Goal: Task Accomplishment & Management: Manage account settings

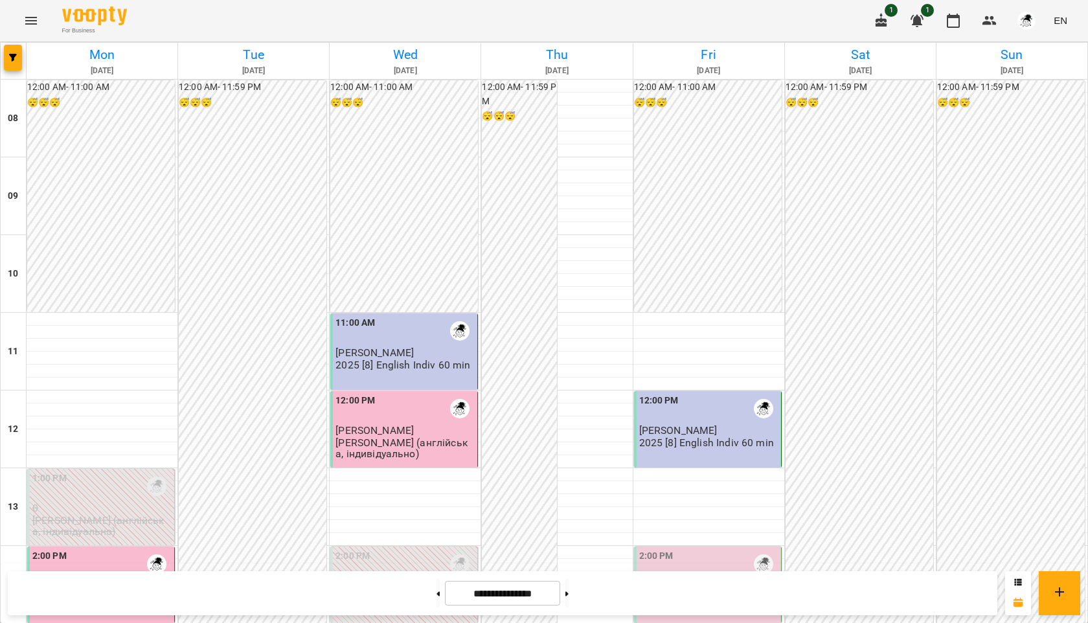
scroll to position [232, 0]
click at [704, 549] on div "2:00 PM" at bounding box center [708, 564] width 139 height 30
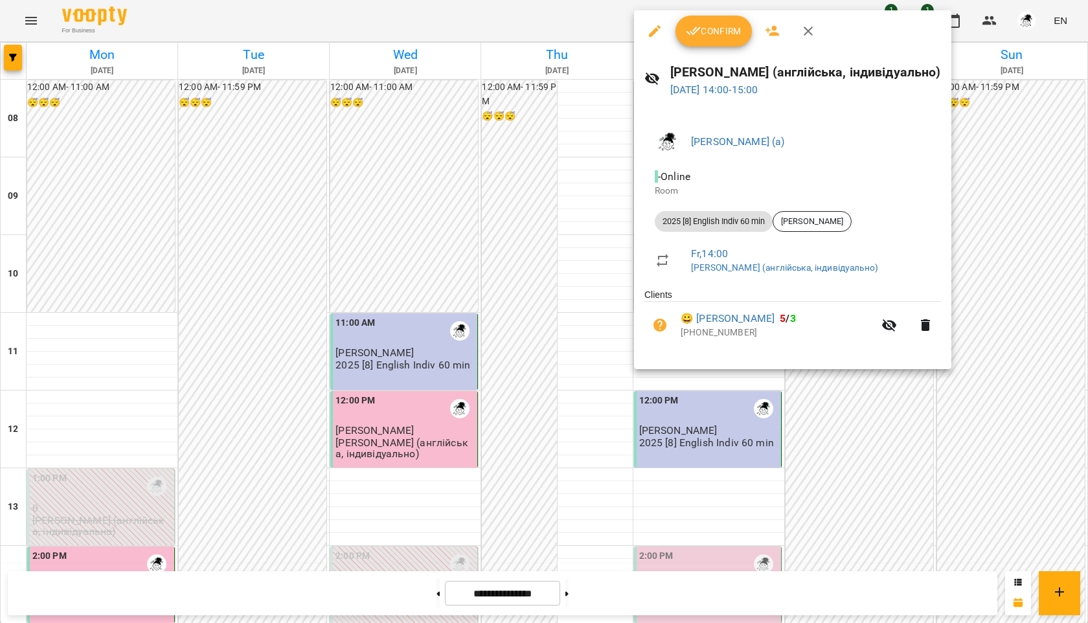
click at [708, 41] on button "Confirm" at bounding box center [713, 31] width 76 height 31
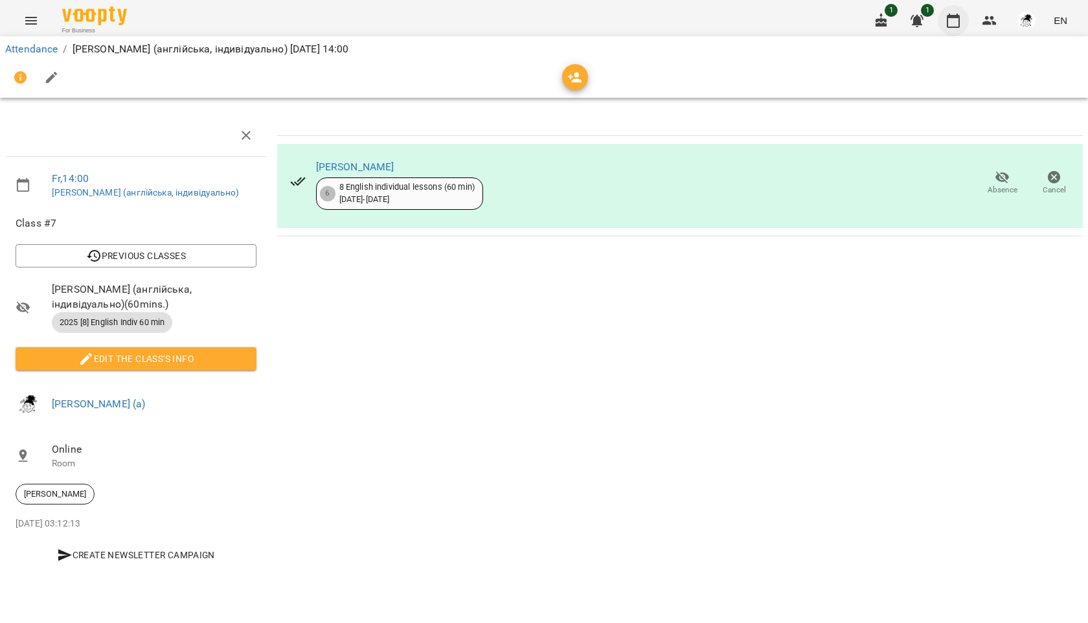
click at [947, 21] on icon "button" at bounding box center [953, 21] width 16 height 16
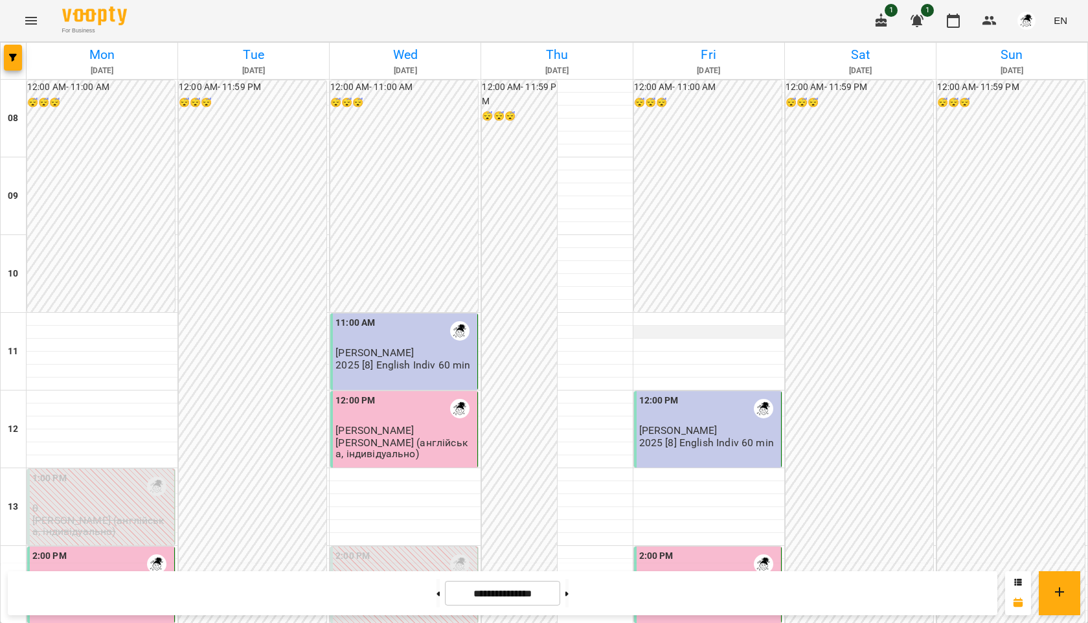
scroll to position [196, 0]
